Goal: Task Accomplishment & Management: Complete application form

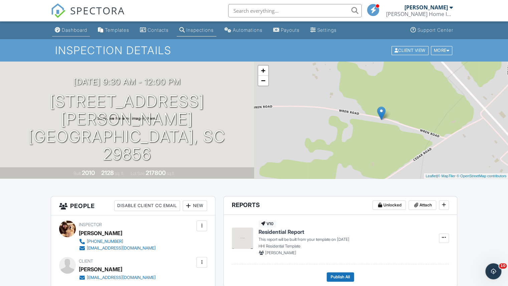
click at [72, 28] on div "Dashboard" at bounding box center [74, 30] width 25 height 6
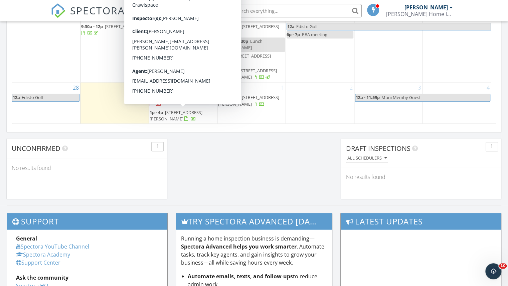
scroll to position [401, 0]
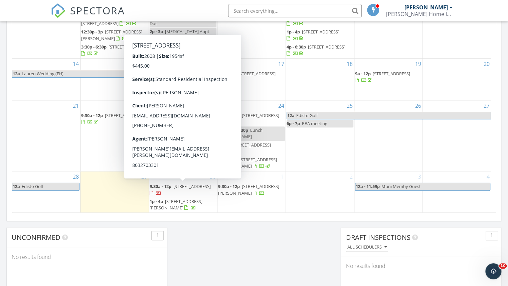
click at [192, 185] on span "137 Poppy Ct, Aiken 29801" at bounding box center [191, 186] width 37 height 6
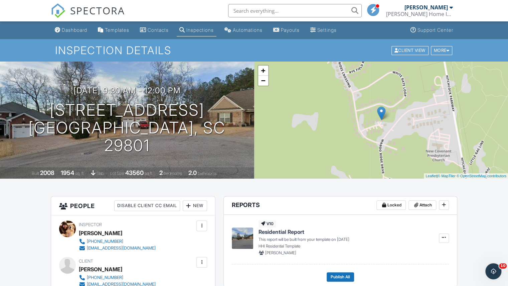
click at [202, 258] on div at bounding box center [201, 261] width 7 height 7
click at [169, 282] on li "Edit" at bounding box center [166, 282] width 74 height 17
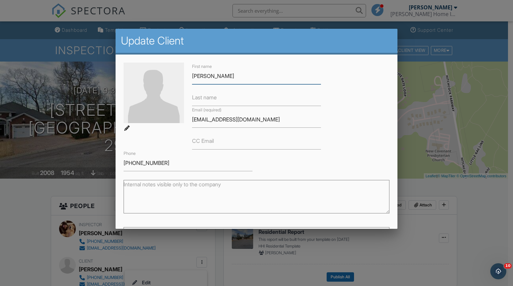
click at [219, 74] on input "Elaine" at bounding box center [256, 76] width 129 height 16
type input "Elaine"
type input "L"
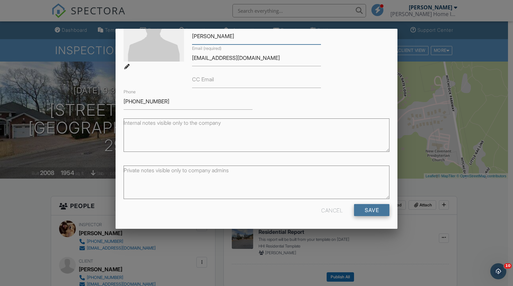
type input "Keller"
click at [372, 211] on input "Save" at bounding box center [371, 210] width 35 height 12
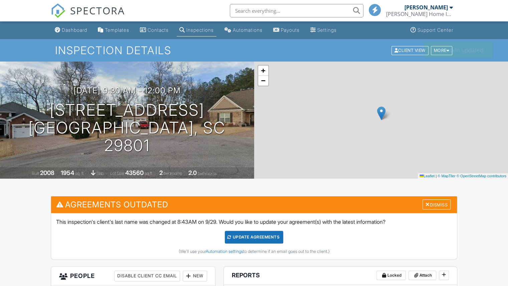
click at [243, 229] on div "This inspection's client's last name was changed at 8:43AM on 9/29. Would you l…" at bounding box center [254, 236] width 406 height 46
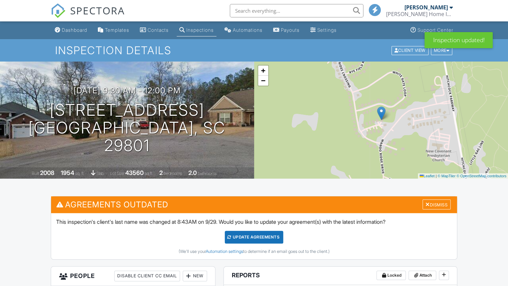
click at [242, 236] on div "Update Agreements" at bounding box center [254, 236] width 58 height 13
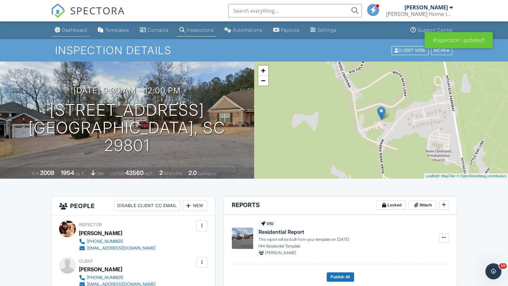
click at [67, 29] on div "Dashboard" at bounding box center [74, 30] width 25 height 6
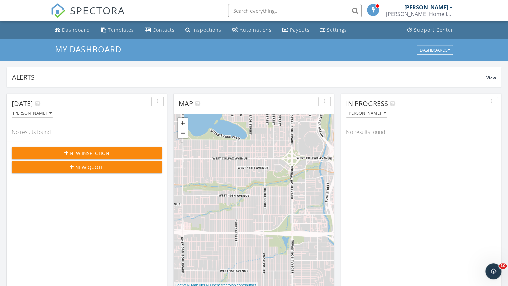
click at [79, 152] on span "New Inspection" at bounding box center [89, 152] width 39 height 7
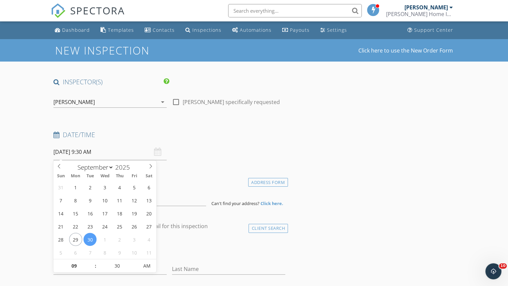
click at [93, 148] on input "[DATE] 9:30 AM" at bounding box center [109, 152] width 113 height 16
select select "9"
type input "[DATE] 9:30 AM"
type input "25"
type input "[DATE] 9:25 AM"
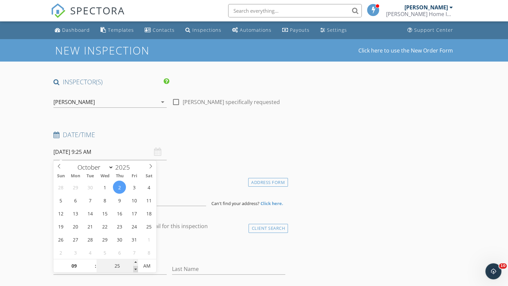
click at [135, 270] on span at bounding box center [135, 268] width 5 height 7
type input "20"
type input "[DATE] 9:20 AM"
click at [135, 270] on span at bounding box center [135, 268] width 5 height 7
type input "15"
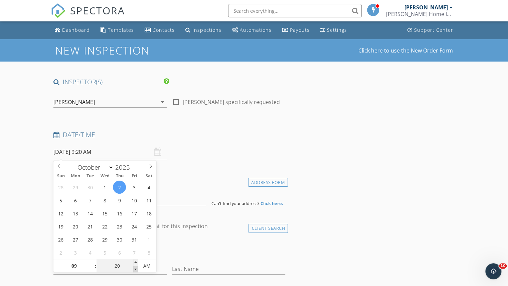
type input "[DATE] 9:15 AM"
click at [135, 270] on span at bounding box center [135, 268] width 5 height 7
type input "10"
type input "[DATE] 9:10 AM"
click at [135, 270] on span at bounding box center [135, 268] width 5 height 7
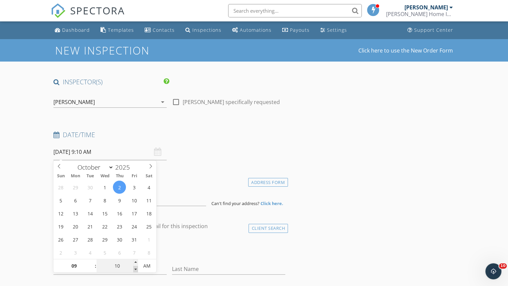
type input "05"
type input "10/02/2025 9:05 AM"
click at [135, 270] on span at bounding box center [135, 268] width 5 height 7
type input "00"
type input "[DATE] 9:00 AM"
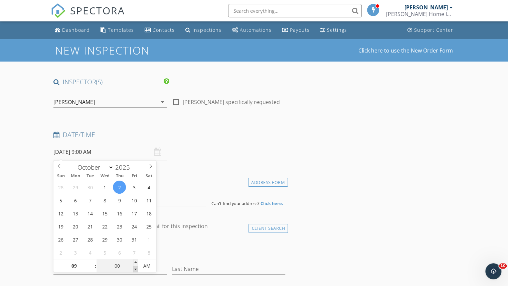
click at [135, 270] on span at bounding box center [135, 268] width 5 height 7
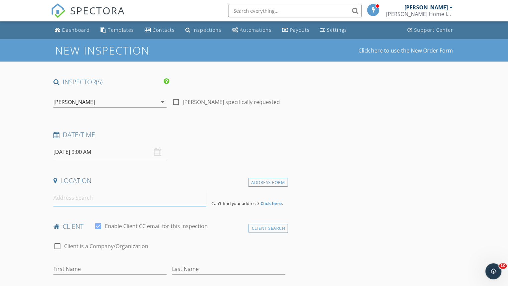
click at [147, 199] on input at bounding box center [129, 197] width 153 height 16
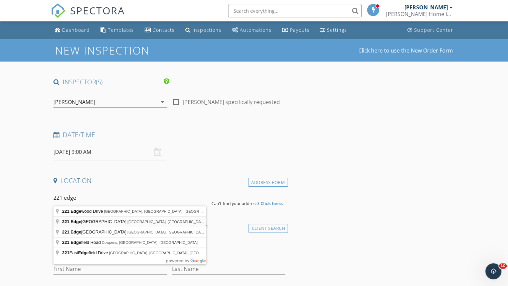
type input "221 Edgefield Avenue Northeast, Aiken, SC, USA"
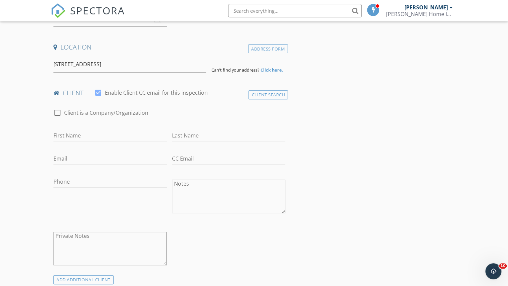
scroll to position [134, 0]
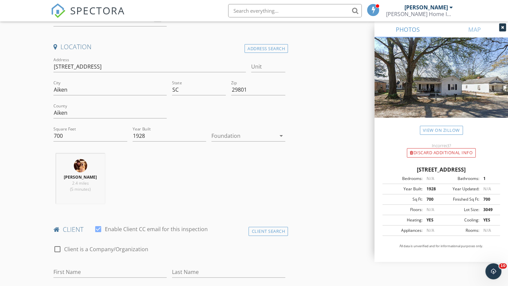
click at [243, 135] on div at bounding box center [243, 135] width 64 height 11
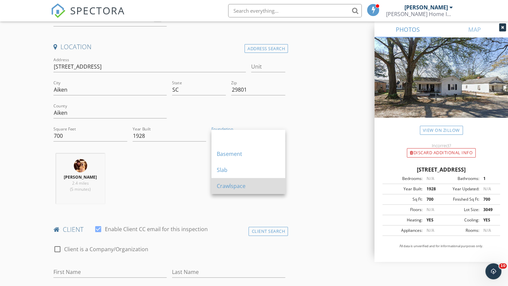
click at [237, 185] on div "Crawlspace" at bounding box center [248, 186] width 63 height 8
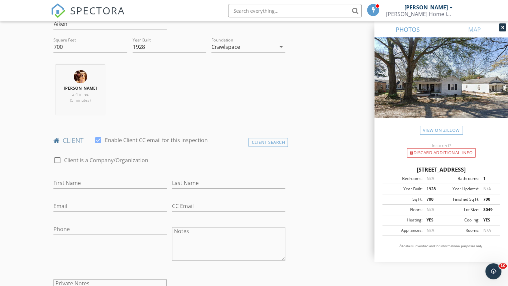
scroll to position [267, 0]
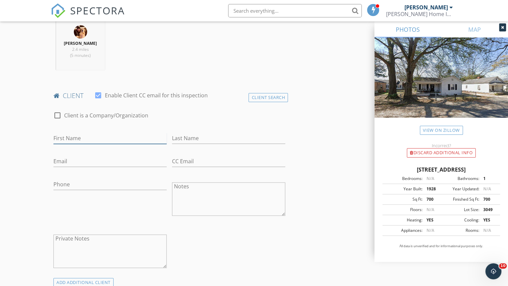
click at [95, 141] on input "First Name" at bounding box center [109, 138] width 113 height 11
type input "[PERSON_NAME]"
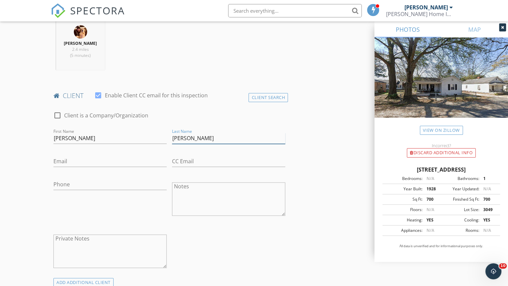
type input "Bowker"
type input "alliegregory13@gmail.com"
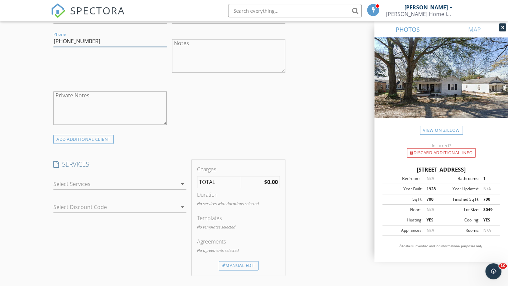
scroll to position [445, 0]
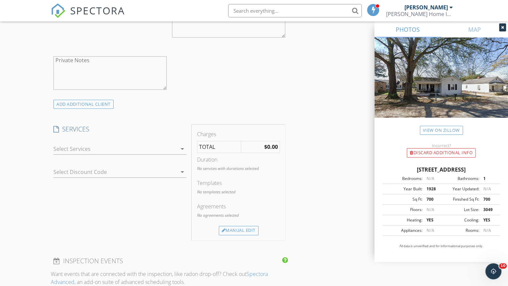
type input "803-840-1912"
click at [134, 143] on div at bounding box center [115, 148] width 124 height 11
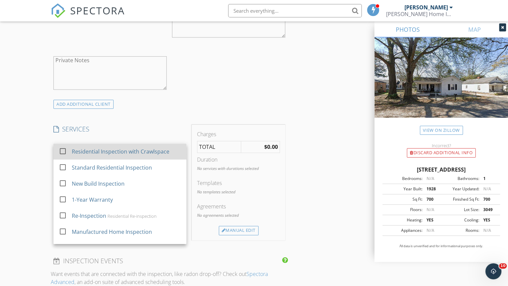
click at [127, 155] on div "Residential Inspection with Crawlspace" at bounding box center [127, 151] width 110 height 13
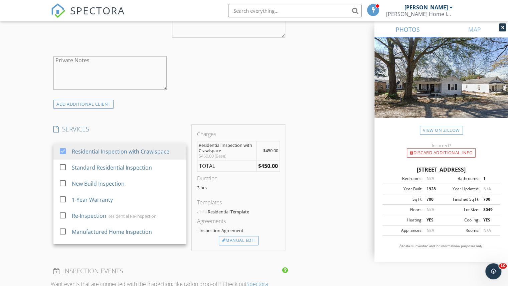
click at [23, 155] on div "New Inspection Click here to use the New Order Form INSPECTOR(S) check_box Fran…" at bounding box center [254, 174] width 508 height 1160
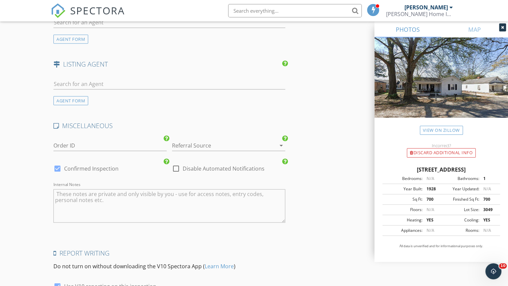
scroll to position [846, 0]
click at [179, 166] on div at bounding box center [175, 167] width 11 height 11
checkbox input "true"
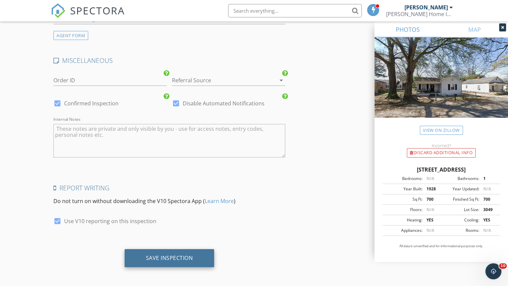
click at [176, 257] on div "Save Inspection" at bounding box center [169, 257] width 47 height 7
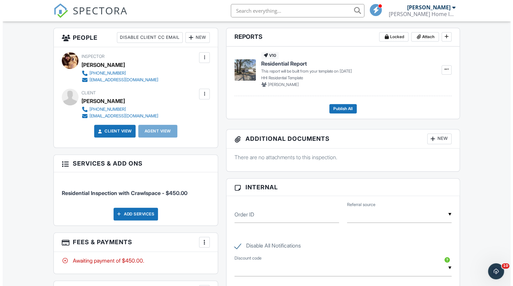
scroll to position [245, 0]
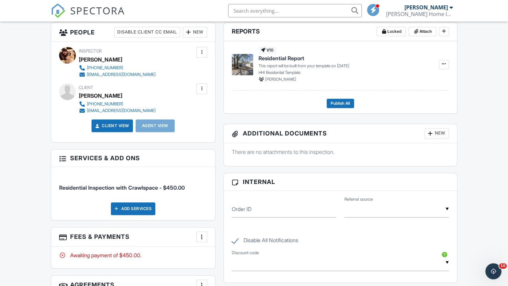
click at [202, 233] on div at bounding box center [201, 236] width 7 height 7
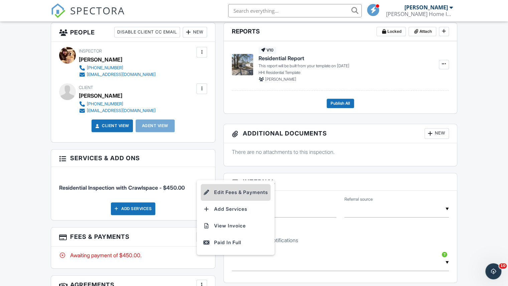
click at [240, 193] on li "Edit Fees & Payments" at bounding box center [236, 192] width 70 height 17
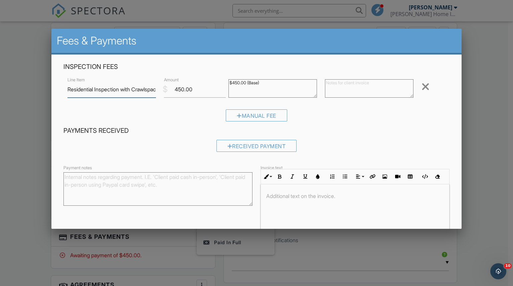
click at [129, 88] on input "Residential Inspection with Crawlspace" at bounding box center [111, 89] width 88 height 16
type input "Residential Inspection with Crawlspace (OVER 50 YEAR OLD)"
click at [183, 93] on input "450.00" at bounding box center [195, 89] width 62 height 16
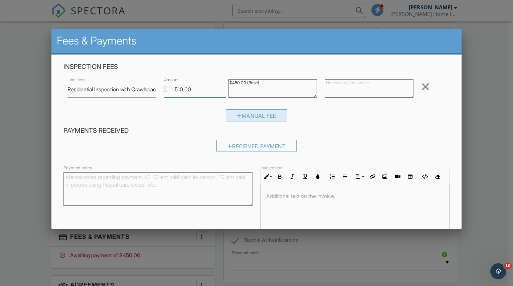
type input "510.00"
click at [242, 112] on div "Manual Fee" at bounding box center [256, 115] width 61 height 12
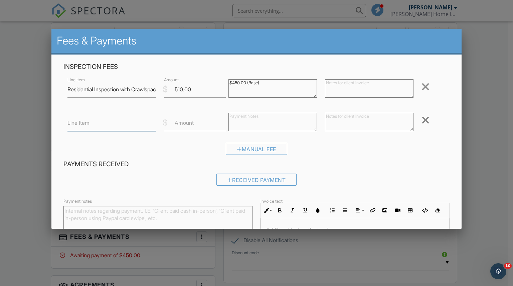
click at [132, 117] on input "Line Item" at bounding box center [111, 123] width 88 height 16
type input "*DISCOUNT* SMALL SQ FT"
type input "-4"
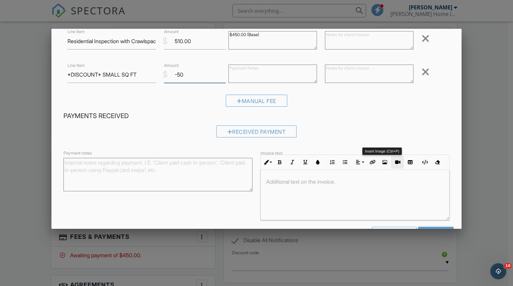
scroll to position [71, 0]
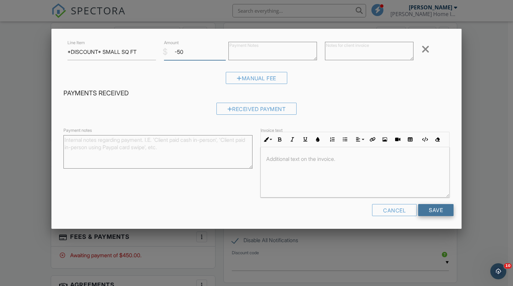
type input "-50"
click at [432, 208] on input "Save" at bounding box center [435, 210] width 35 height 12
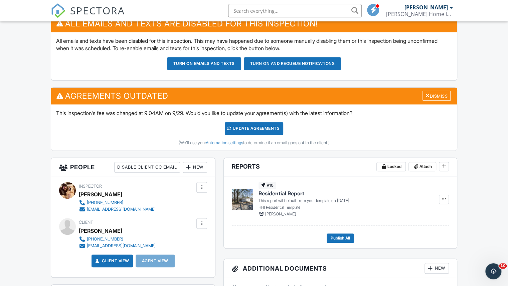
scroll to position [153, 0]
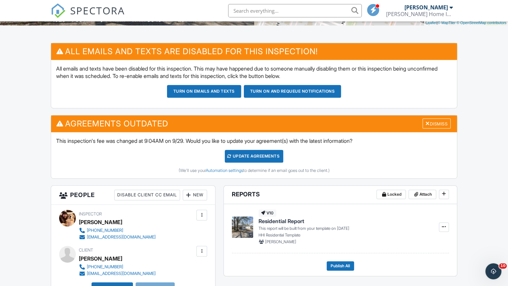
click at [255, 153] on div "Update Agreements" at bounding box center [254, 156] width 58 height 13
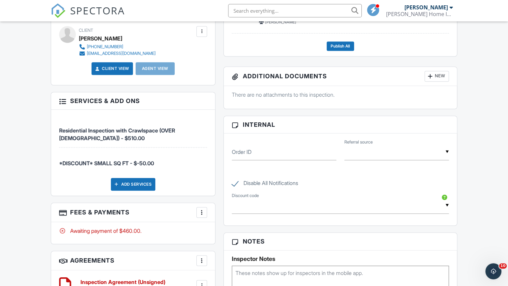
click at [198, 208] on div "More" at bounding box center [201, 212] width 11 height 11
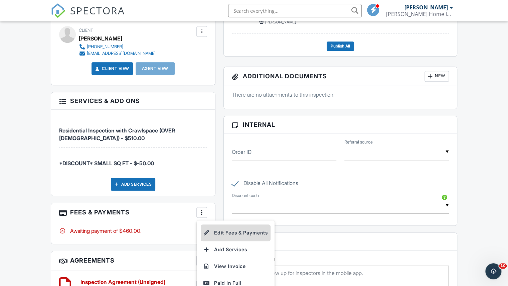
click at [246, 231] on li "Edit Fees & Payments" at bounding box center [236, 232] width 70 height 17
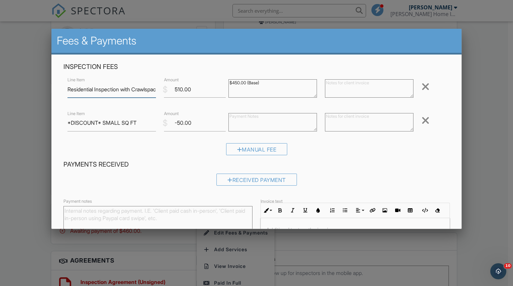
click at [151, 93] on input "Residential Inspection with Crawlspace (OVER 50 YEAR OLD)" at bounding box center [111, 89] width 88 height 16
type input "Residential Inspection with Crawlspace (OVER [DEMOGRAPHIC_DATA])"
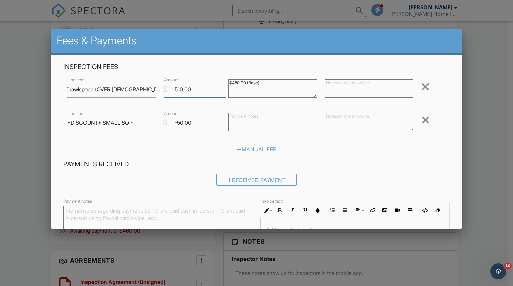
scroll to position [0, 0]
click at [180, 90] on input "510.00" at bounding box center [195, 89] width 62 height 16
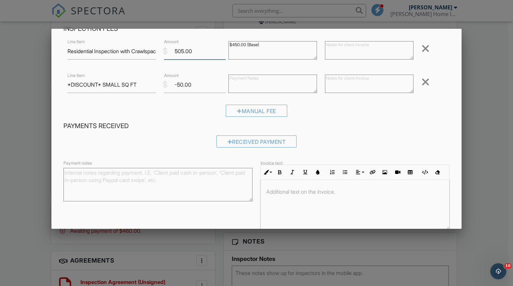
scroll to position [71, 0]
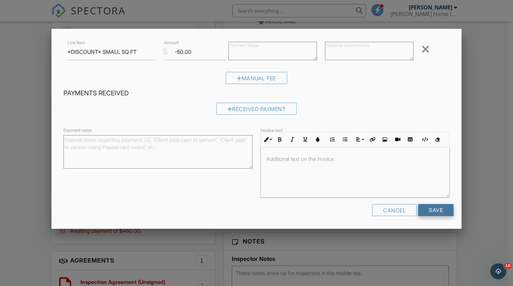
type input "505.00"
click at [441, 208] on input "Save" at bounding box center [435, 210] width 35 height 12
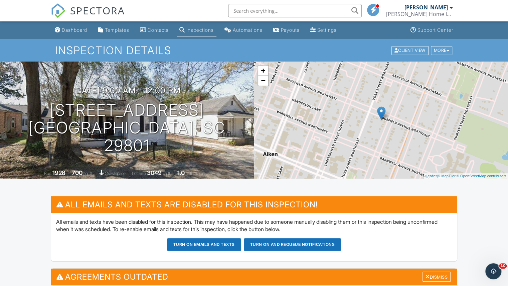
scroll to position [118, 0]
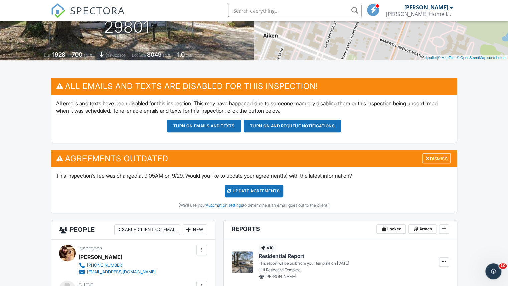
click at [237, 187] on div "Update Agreements" at bounding box center [254, 190] width 58 height 13
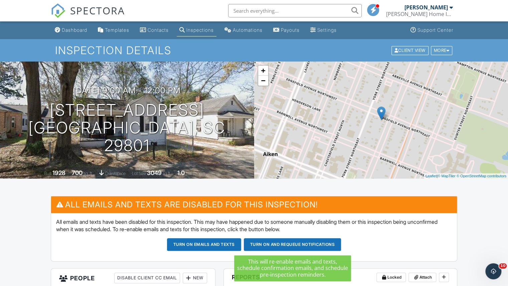
click at [310, 243] on button "Turn on and Requeue Notifications" at bounding box center [293, 244] width 98 height 13
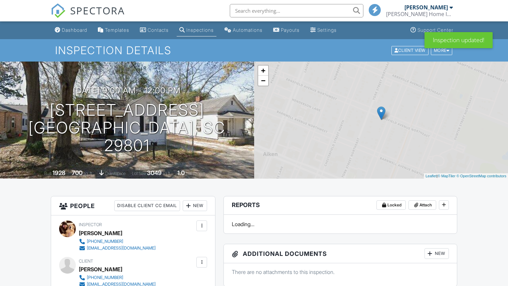
click at [77, 33] on link "Dashboard" at bounding box center [71, 30] width 38 height 12
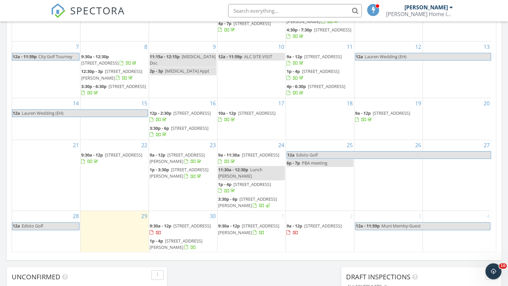
scroll to position [322, 0]
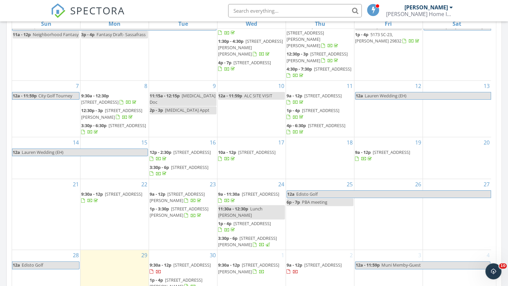
click at [157, 263] on span "9:30a - 12p" at bounding box center [161, 264] width 22 height 6
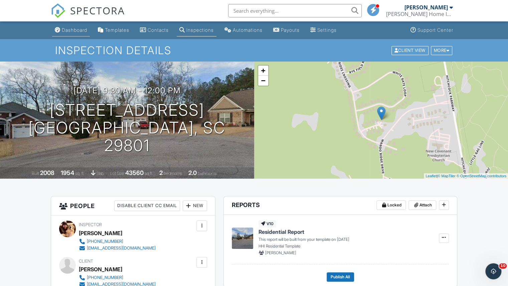
click at [73, 34] on link "Dashboard" at bounding box center [71, 30] width 38 height 12
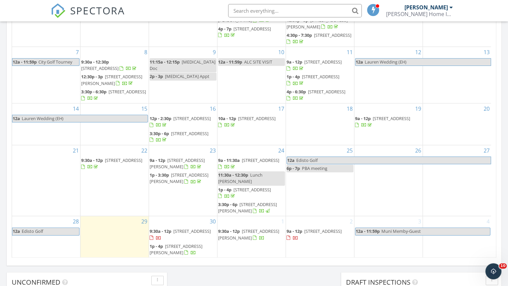
scroll to position [404, 0]
